Goal: Find specific page/section: Find specific page/section

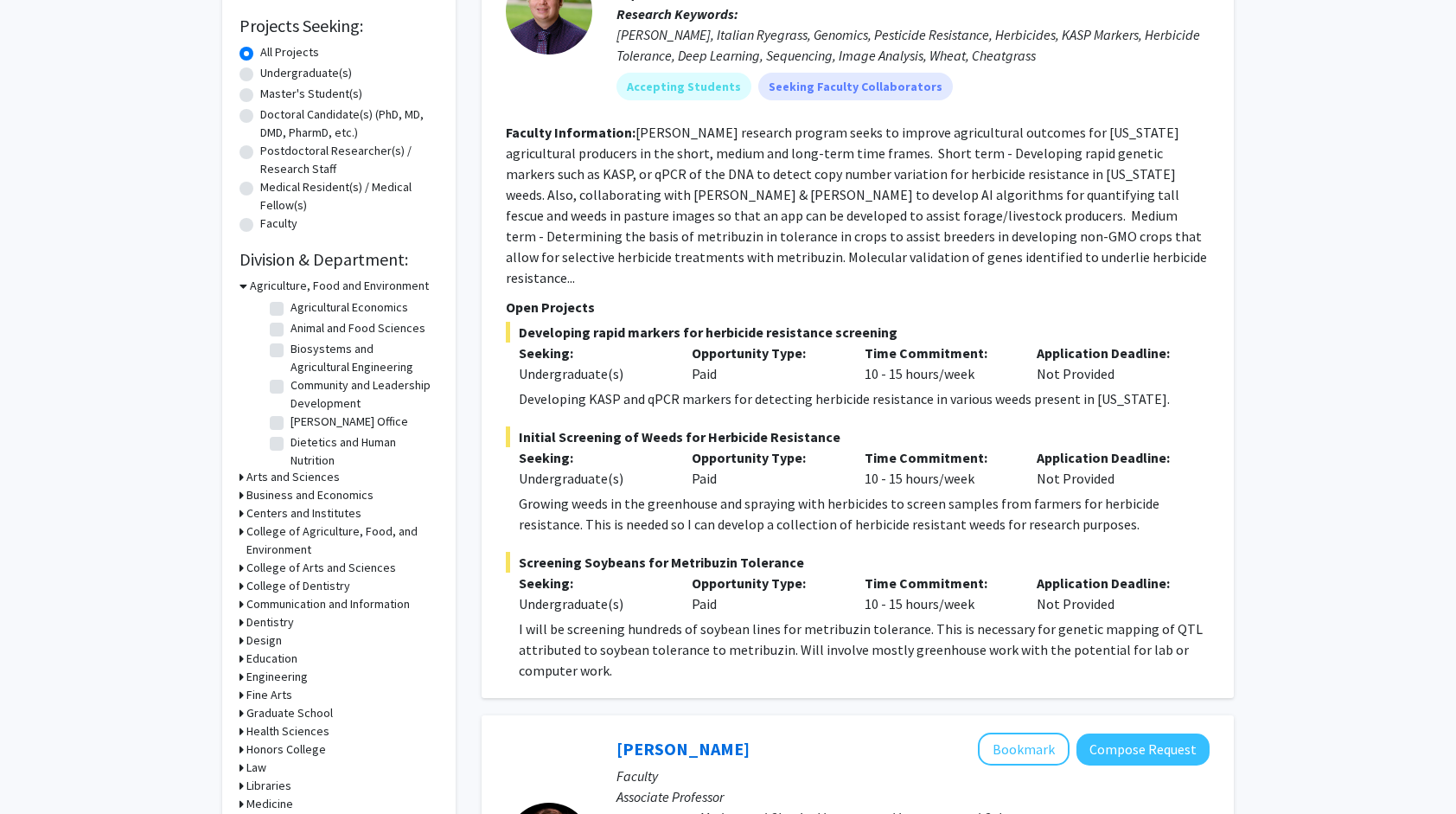
scroll to position [30, 0]
click at [291, 357] on label "Biosystems and Agricultural Engineering" at bounding box center [362, 351] width 143 height 36
click at [291, 344] on input "Biosystems and Agricultural Engineering" at bounding box center [296, 338] width 11 height 11
checkbox input "true"
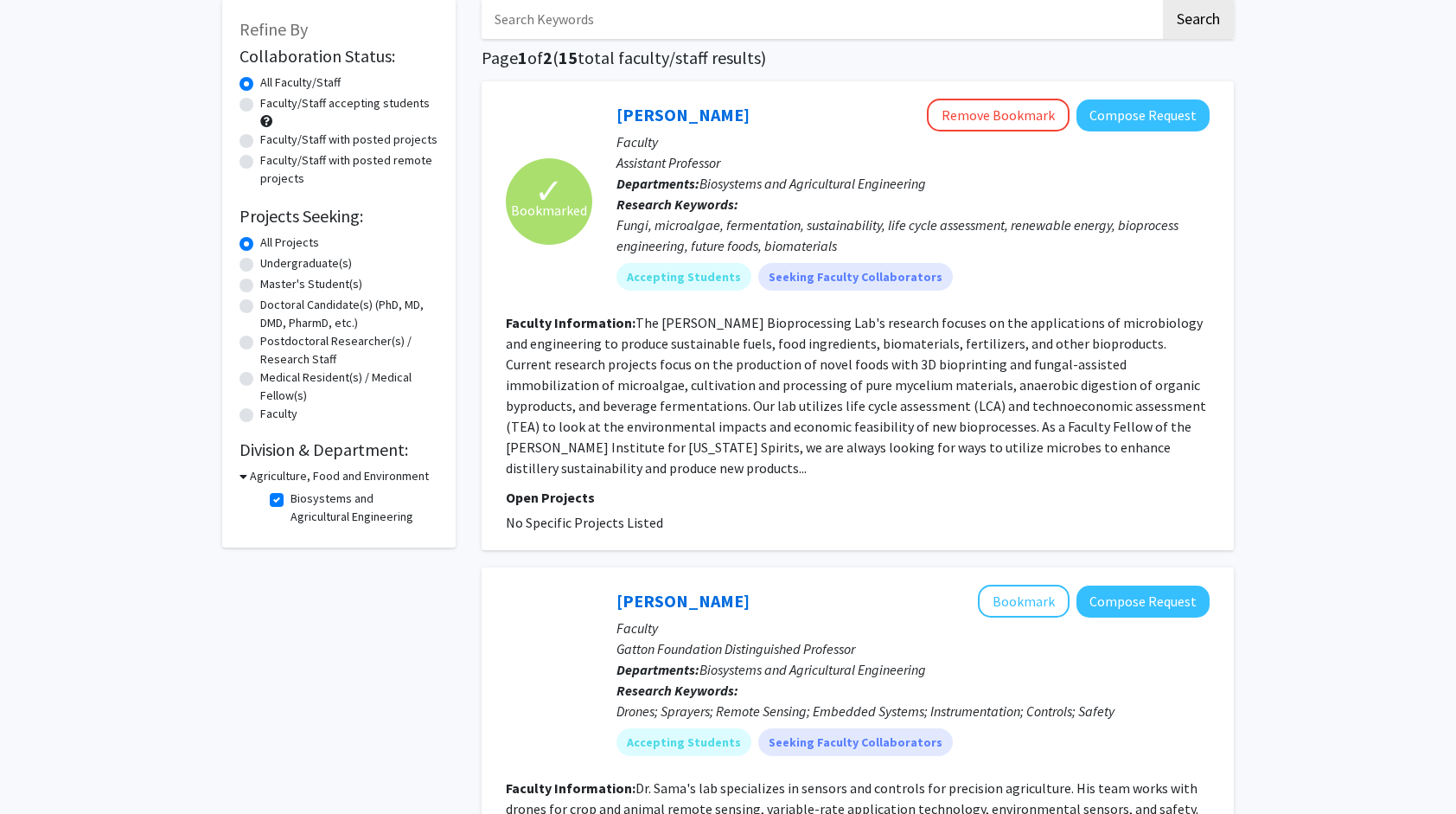
scroll to position [97, 0]
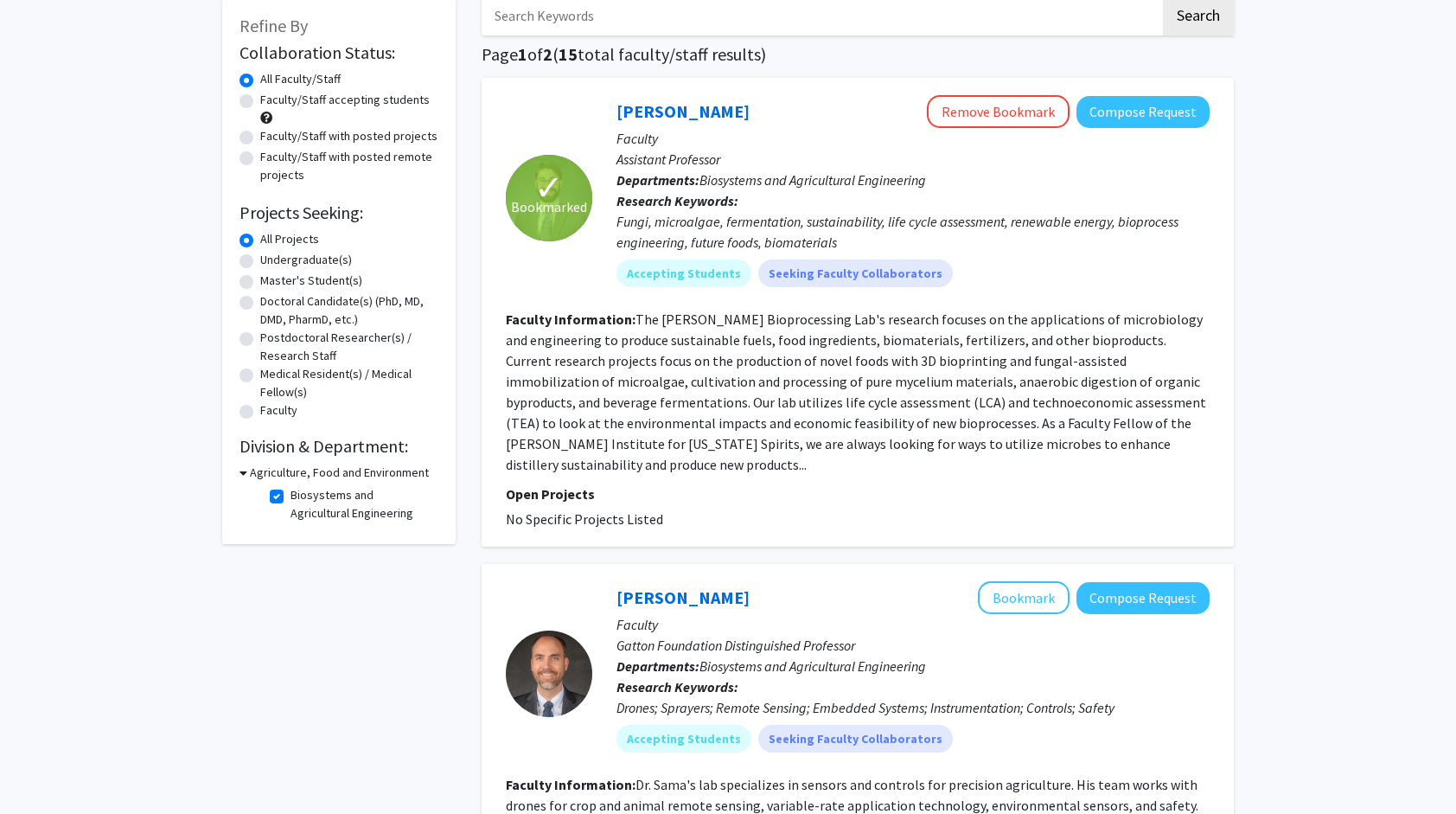
click at [250, 472] on h3 "Agriculture, Food and Environment" at bounding box center [339, 472] width 179 height 18
click at [249, 472] on h3 "Agriculture, Food and Environment" at bounding box center [336, 472] width 179 height 18
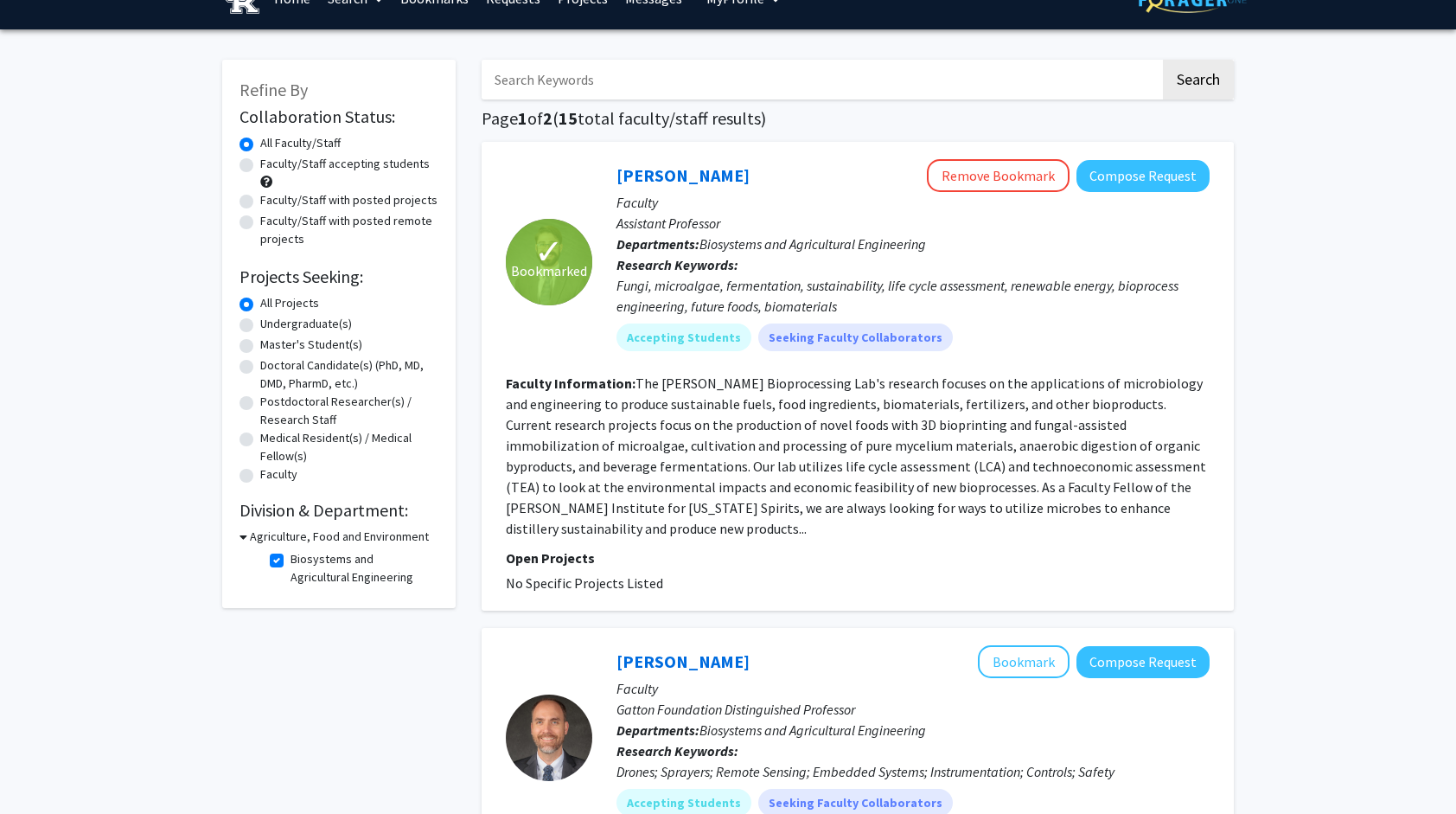
scroll to position [31, 0]
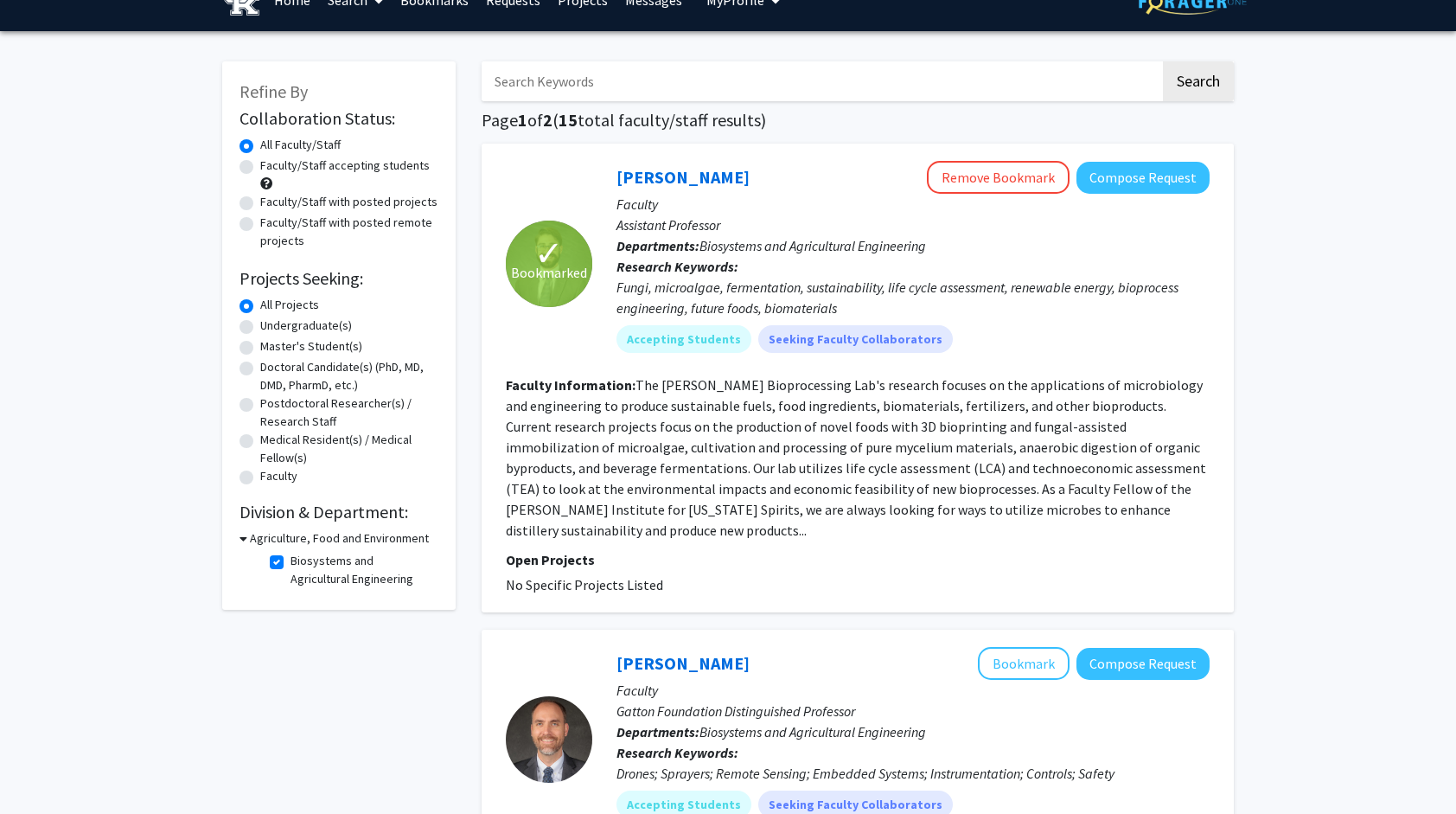
click at [291, 563] on label "Biosystems and Agricultural Engineering" at bounding box center [362, 570] width 143 height 36
click at [291, 563] on input "Biosystems and Agricultural Engineering" at bounding box center [296, 557] width 11 height 11
checkbox input "false"
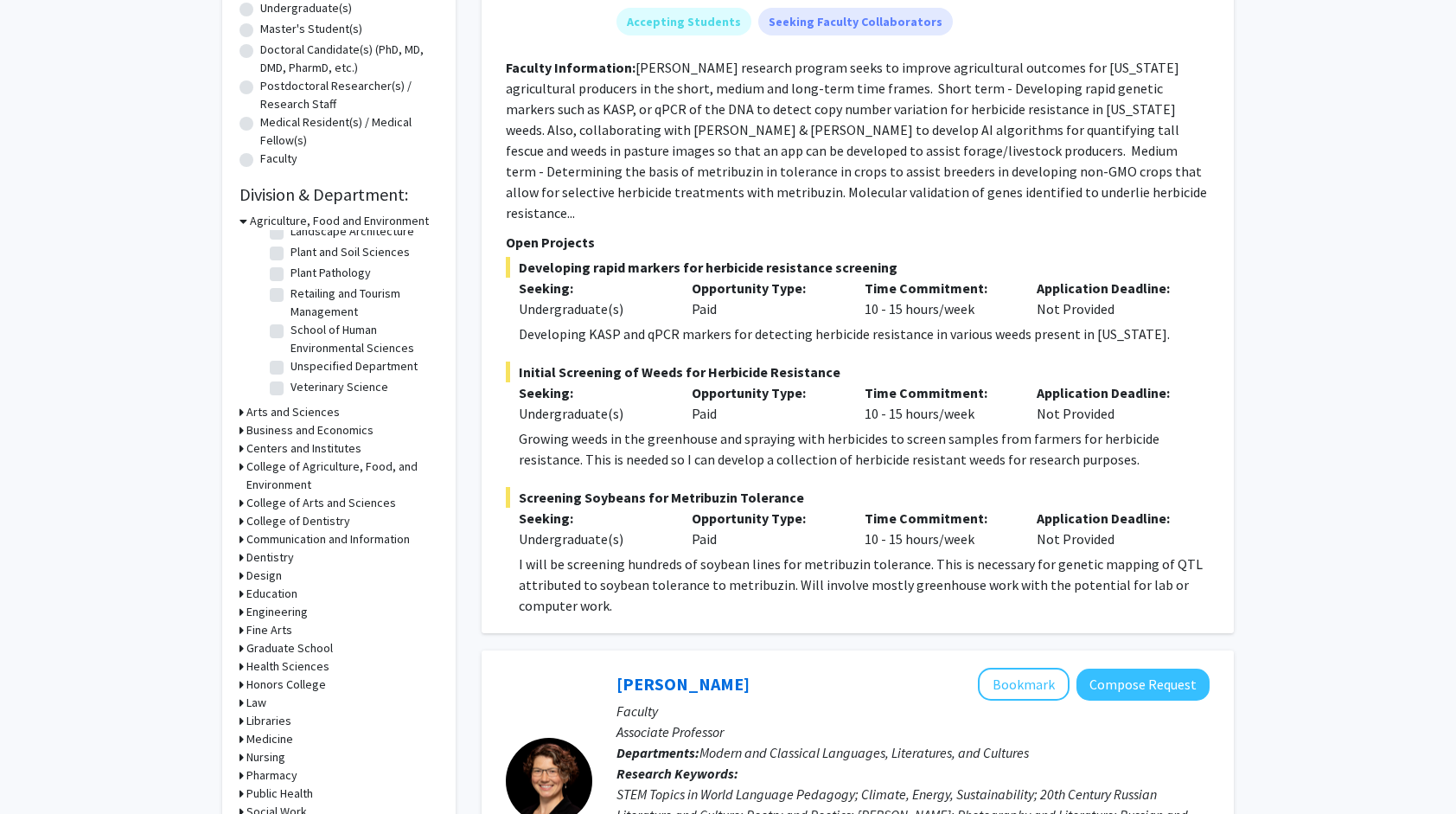
scroll to position [348, 0]
click at [239, 463] on icon at bounding box center [241, 467] width 4 height 18
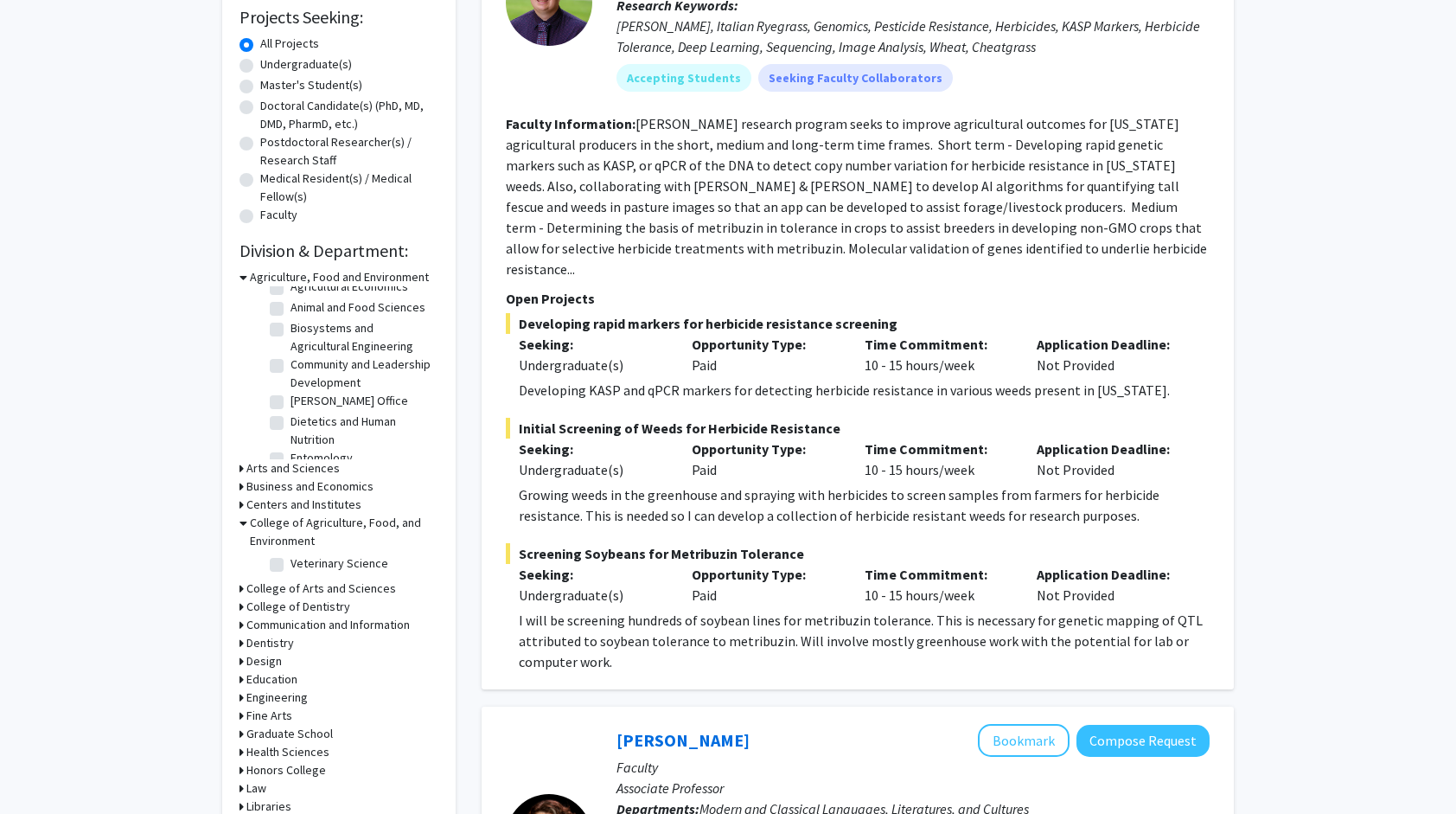
scroll to position [38, 0]
click at [291, 342] on label "Biosystems and Agricultural Engineering" at bounding box center [362, 333] width 143 height 36
click at [291, 326] on input "Biosystems and Agricultural Engineering" at bounding box center [296, 320] width 11 height 11
checkbox input "true"
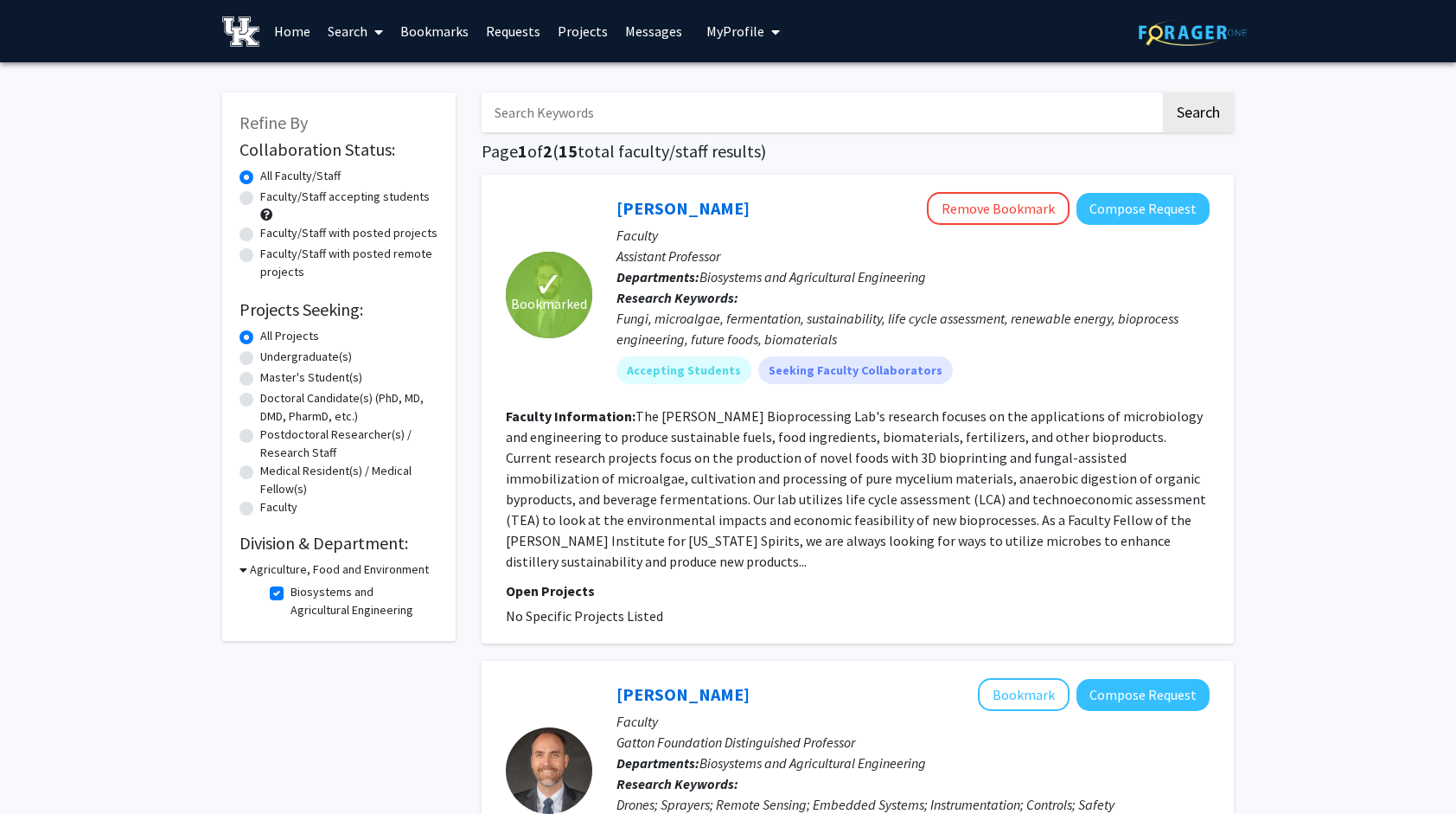
click at [291, 593] on label "Biosystems and Agricultural Engineering" at bounding box center [362, 601] width 143 height 36
click at [291, 593] on input "Biosystems and Agricultural Engineering" at bounding box center [296, 588] width 11 height 11
checkbox input "false"
